Goal: Task Accomplishment & Management: Complete application form

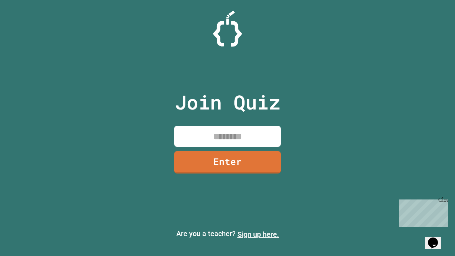
click at [258, 234] on link "Sign up here." at bounding box center [259, 234] width 42 height 9
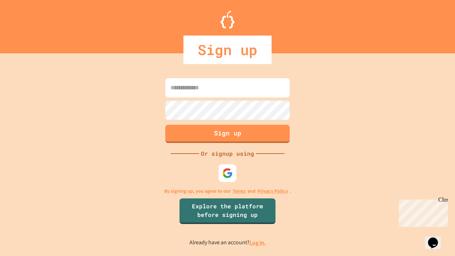
click at [258, 243] on link "Log in." at bounding box center [258, 242] width 16 height 7
